Goal: Obtain resource: Obtain resource

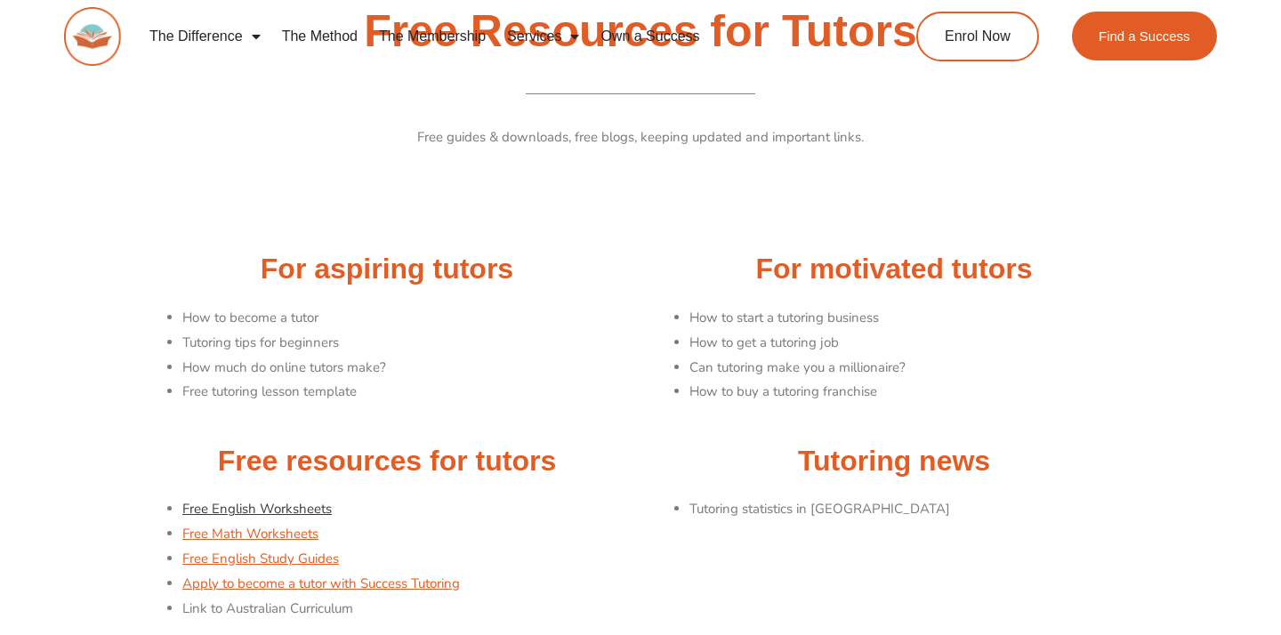
click at [233, 502] on link "Free English Worksheets" at bounding box center [256, 509] width 149 height 18
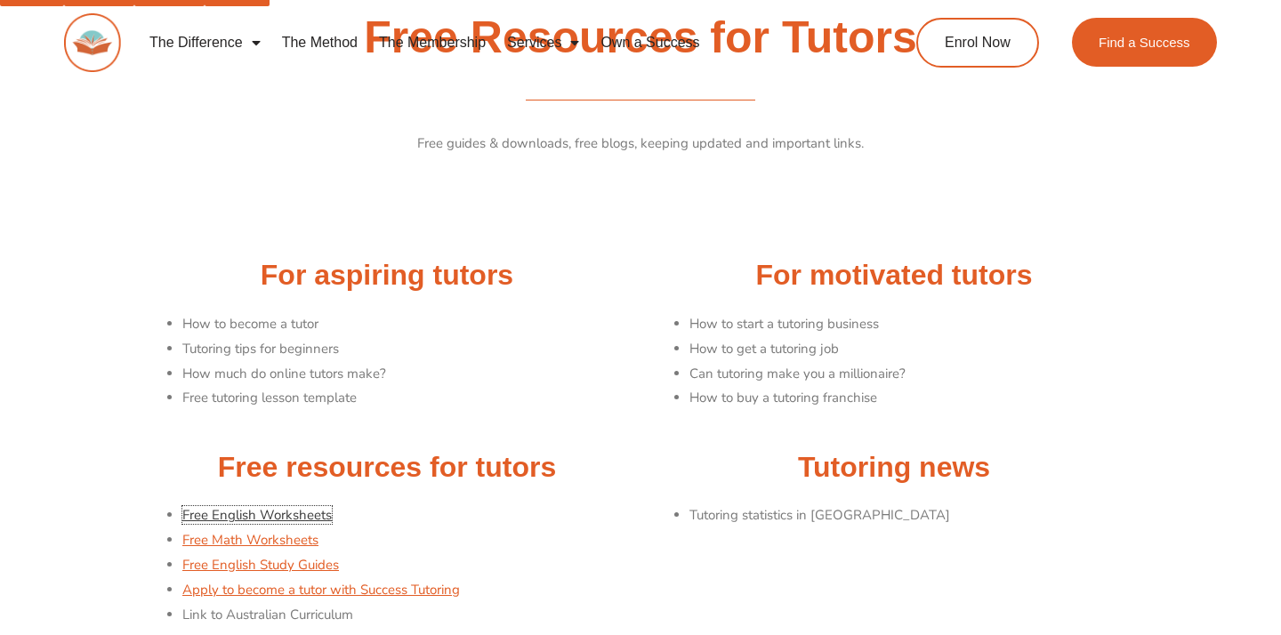
scroll to position [64, 0]
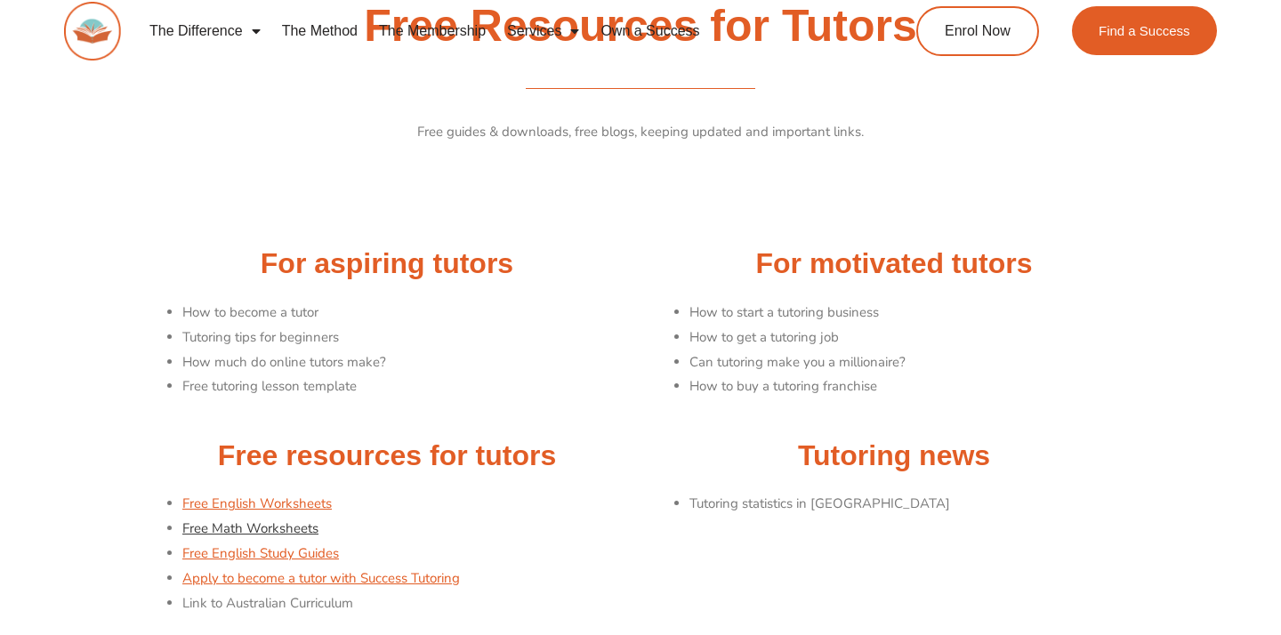
click at [277, 519] on link "Free Math Worksheets" at bounding box center [250, 528] width 136 height 18
click at [166, 183] on div at bounding box center [640, 205] width 996 height 44
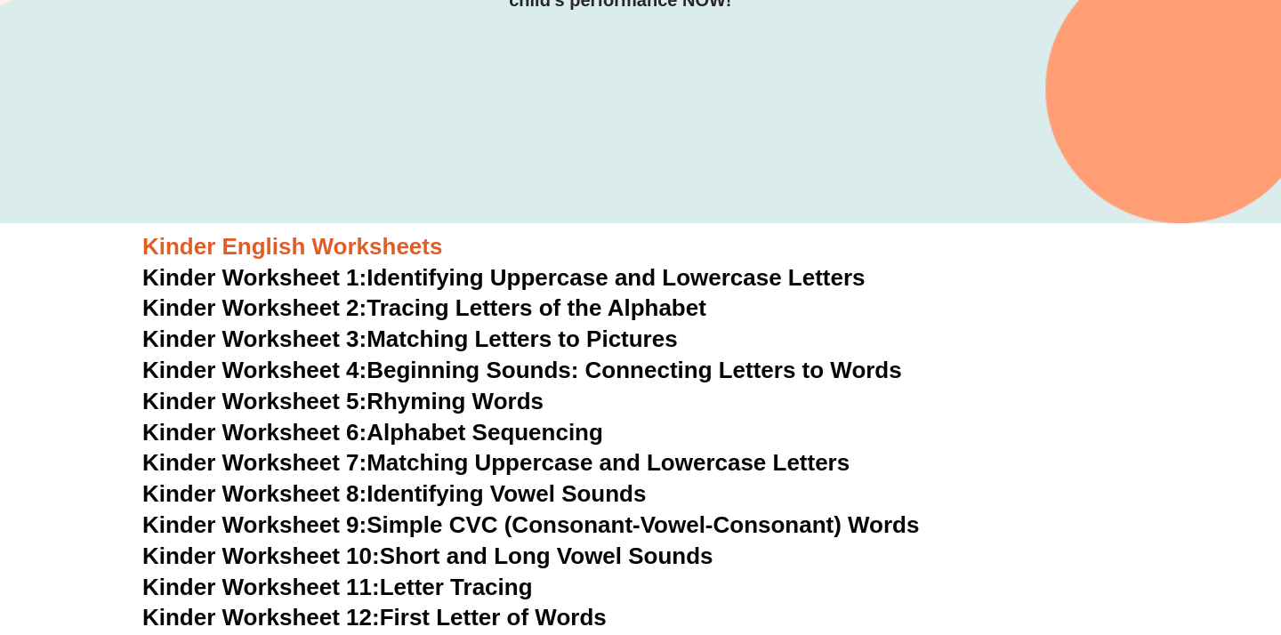
click at [412, 264] on link "Kinder Worksheet 1: Identifying Uppercase and Lowercase Letters" at bounding box center [503, 277] width 723 height 27
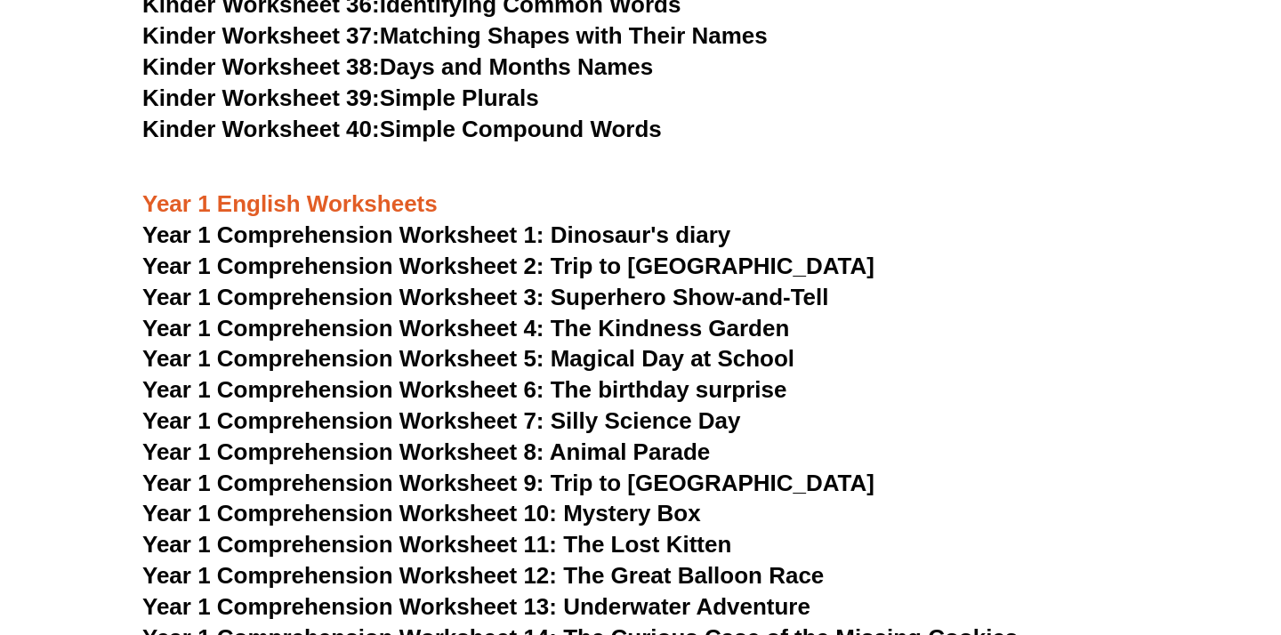
scroll to position [1844, 0]
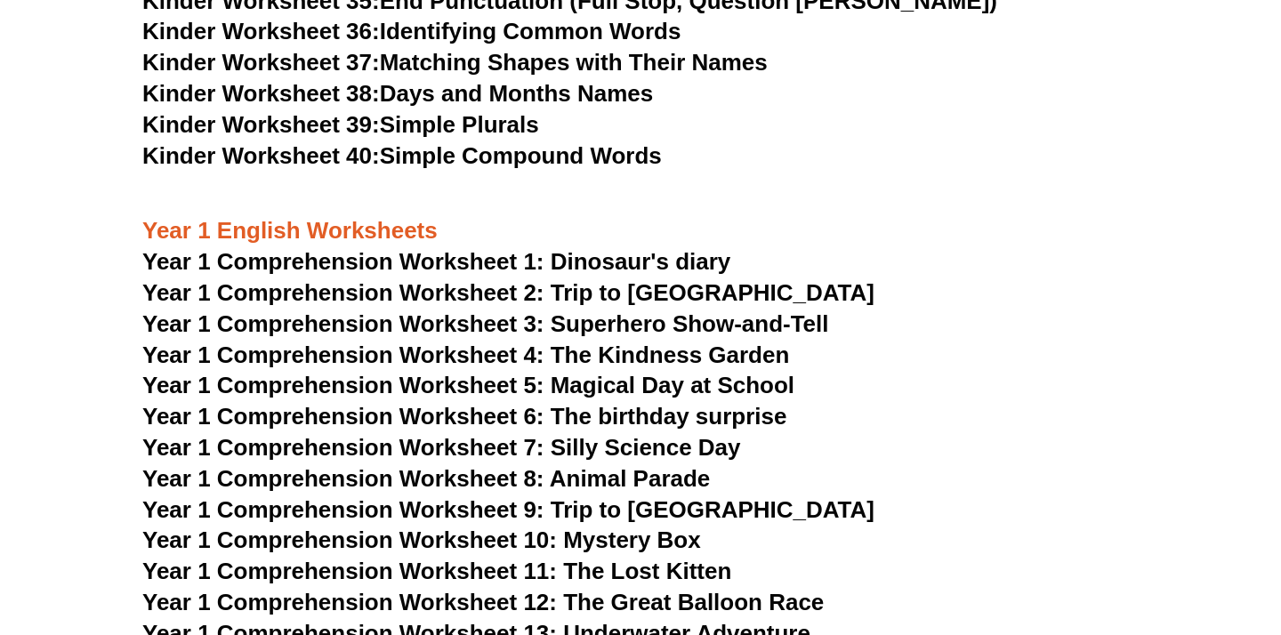
click at [521, 248] on span "Year 1 Comprehension Worksheet 1: Dinosaur's diary" at bounding box center [436, 261] width 588 height 27
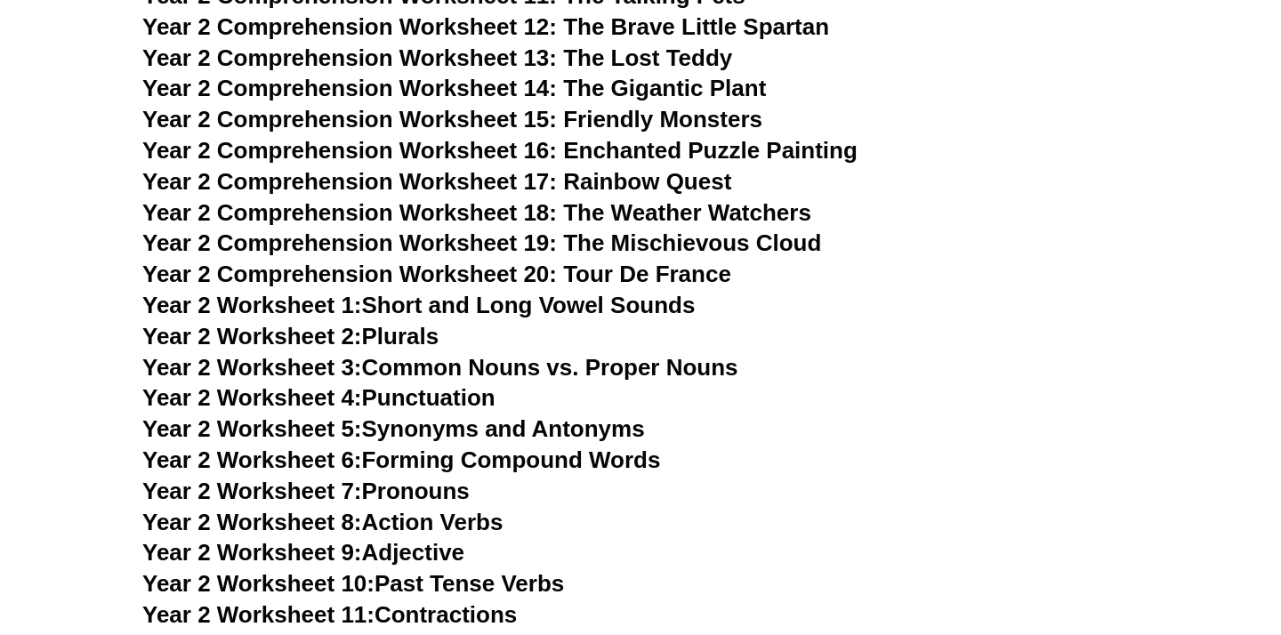
scroll to position [4119, 0]
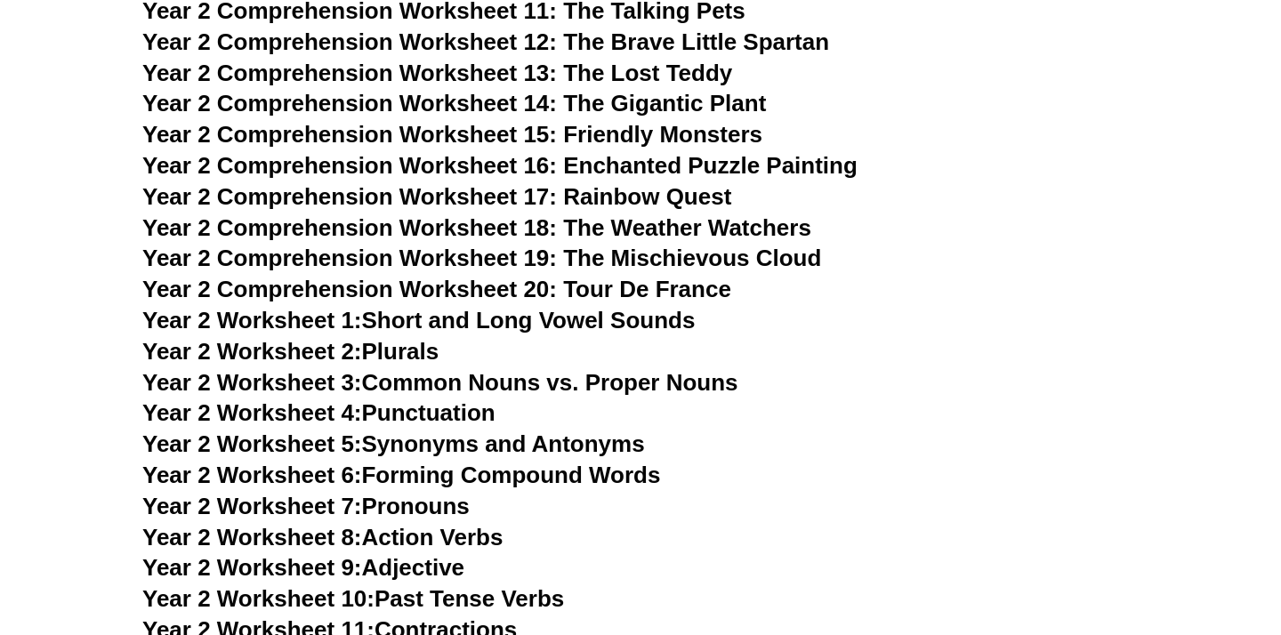
click at [464, 307] on link "Year 2 Worksheet 1: Short and Long Vowel Sounds" at bounding box center [418, 320] width 552 height 27
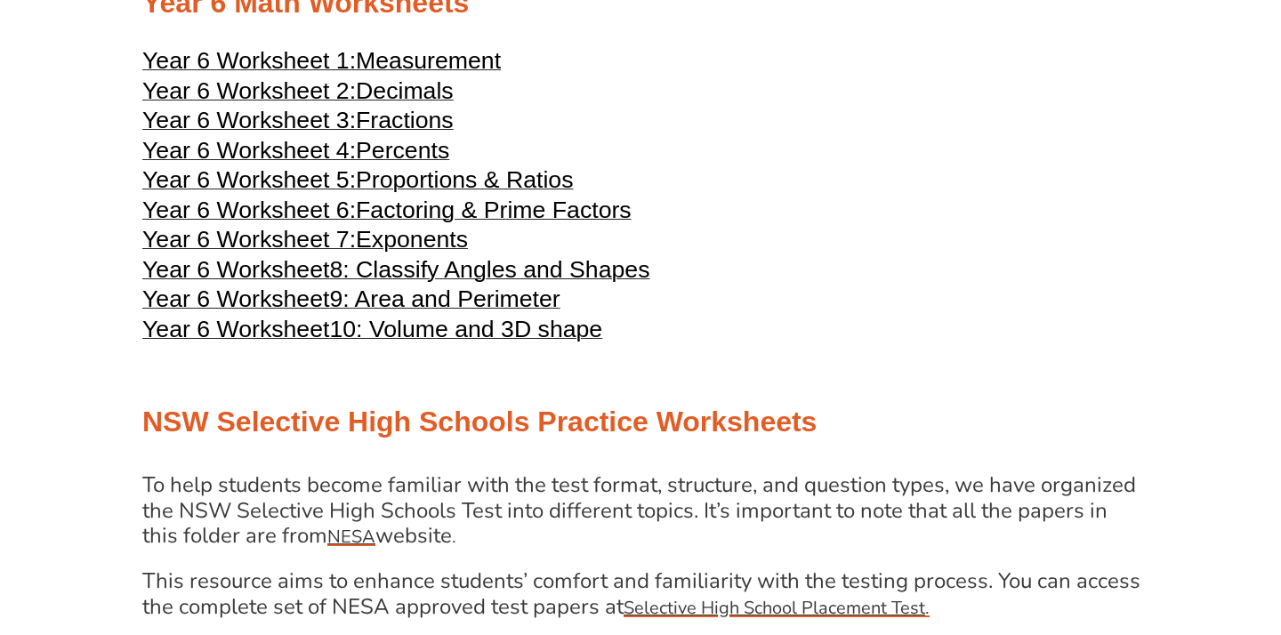
scroll to position [2955, 0]
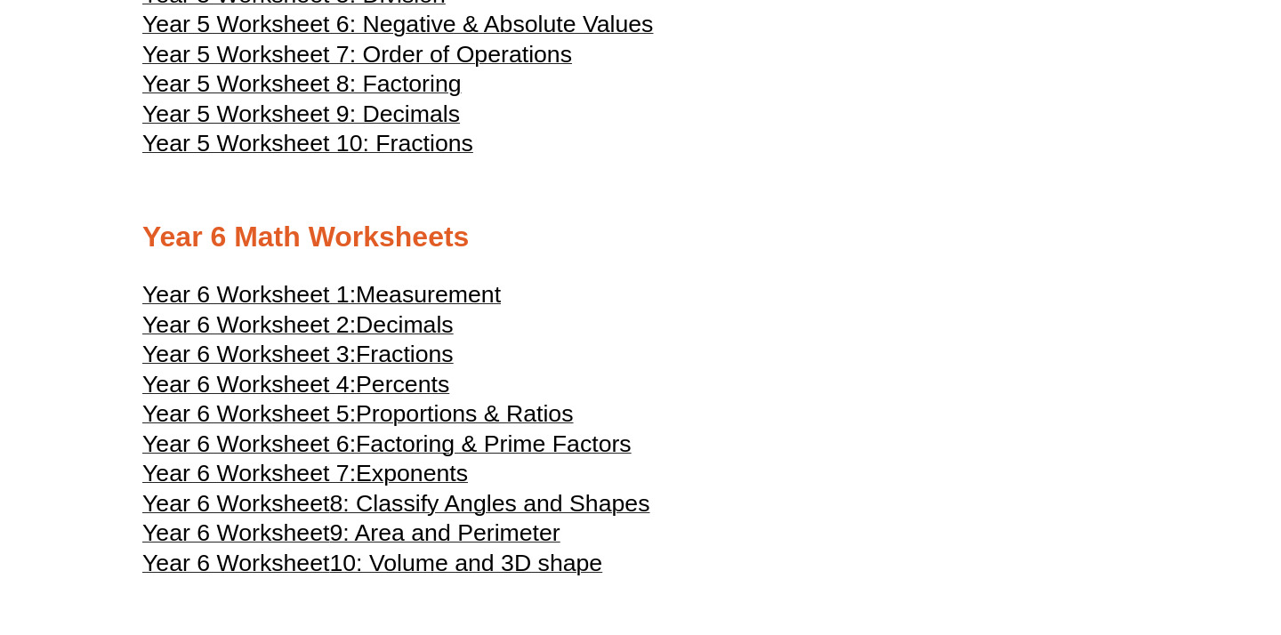
click at [456, 281] on span "Measurement" at bounding box center [428, 294] width 145 height 27
